Goal: Find contact information: Find contact information

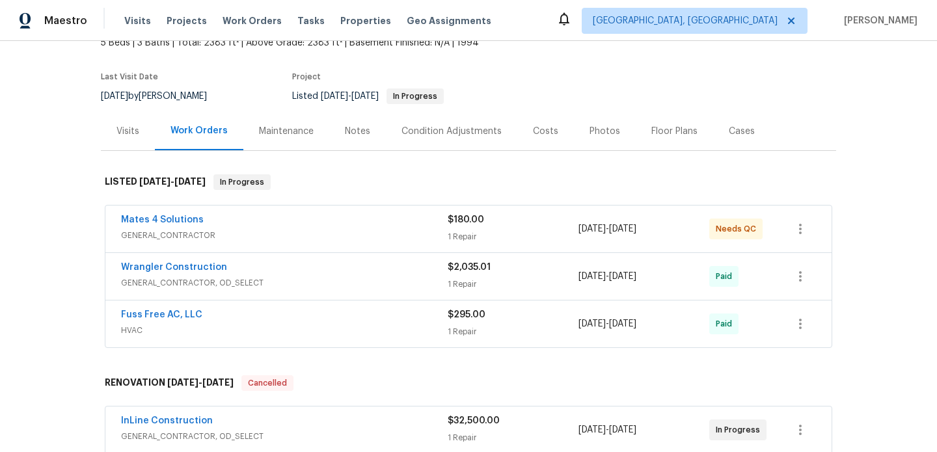
scroll to position [86, 0]
click at [176, 310] on link "Fuss Free AC, LLC" at bounding box center [161, 314] width 81 height 9
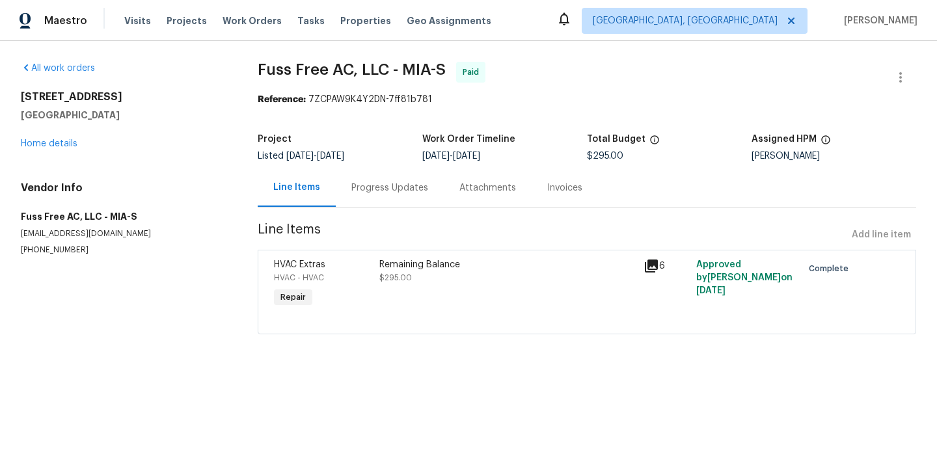
click at [562, 197] on div "Invoices" at bounding box center [565, 188] width 66 height 38
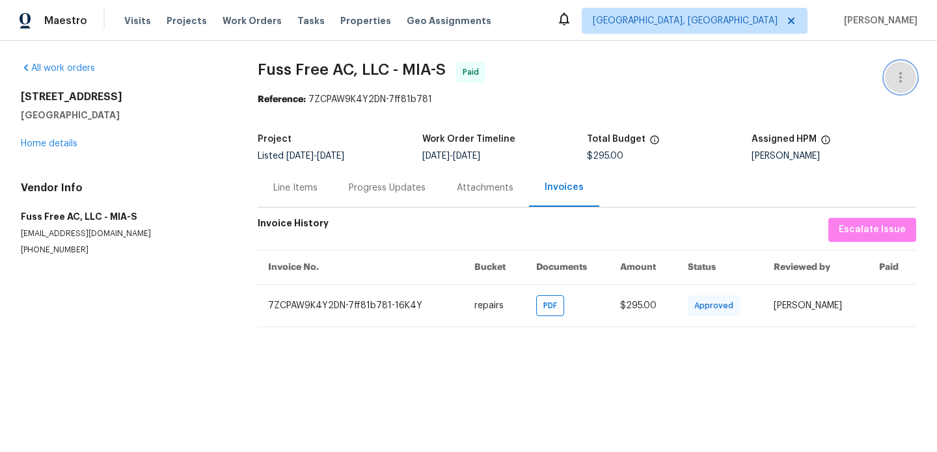
click at [892, 81] on button "button" at bounding box center [900, 77] width 31 height 31
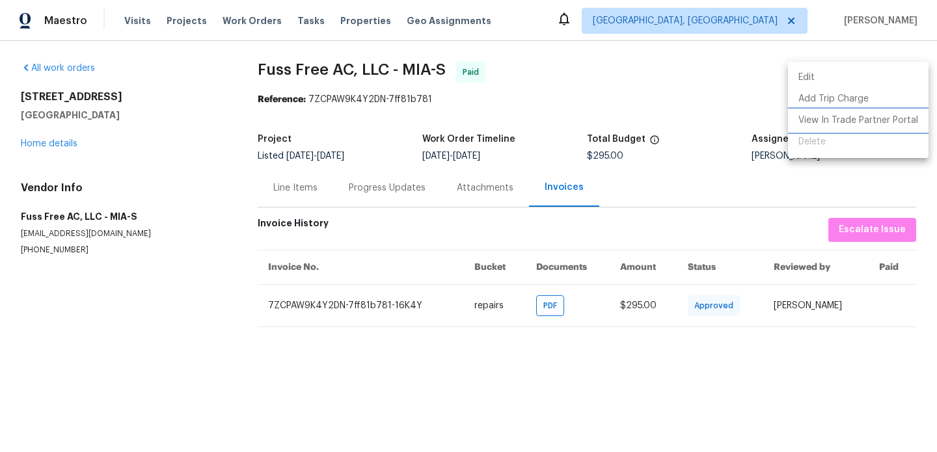
click at [840, 129] on li "View In Trade Partner Portal" at bounding box center [858, 120] width 141 height 21
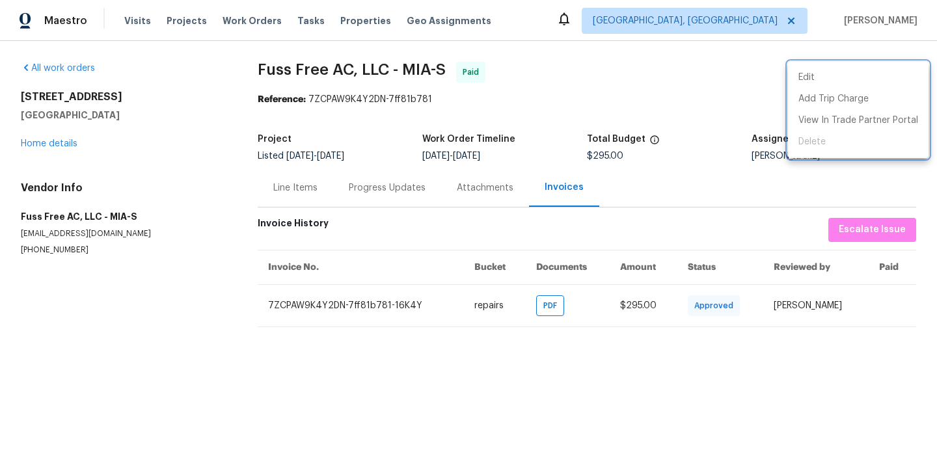
click at [258, 64] on div at bounding box center [468, 226] width 937 height 452
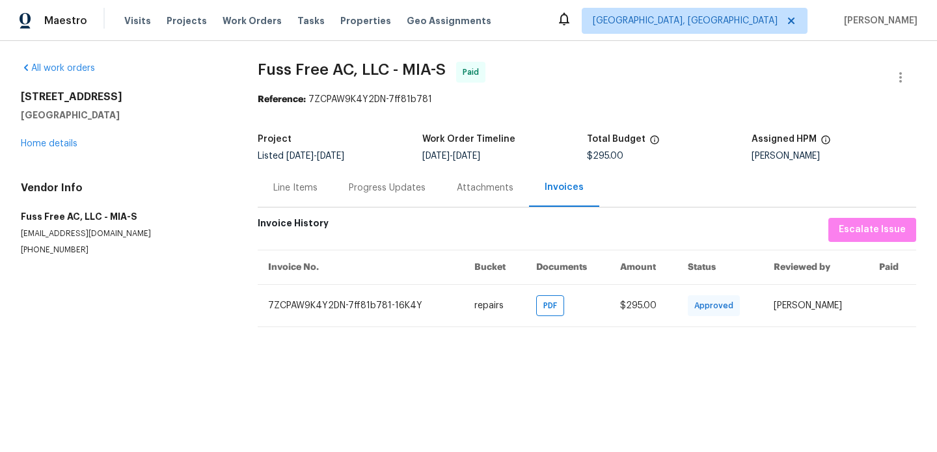
click at [95, 236] on p "opendoorworkorders@fussfreeac.com" at bounding box center [124, 233] width 206 height 11
copy p "opendoorworkorders@fussfreeac.com"
